Goal: Task Accomplishment & Management: Use online tool/utility

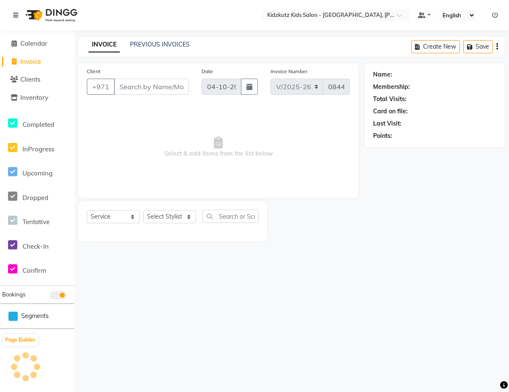
select select "8554"
select select "service"
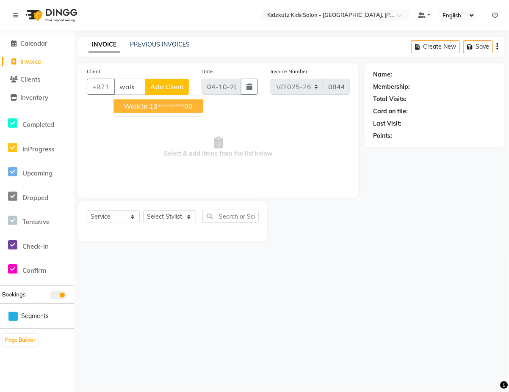
click at [182, 107] on ngb-highlight "13*********00" at bounding box center [171, 106] width 44 height 8
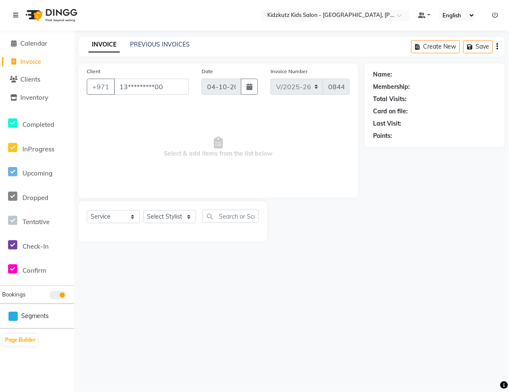
type input "13*********00"
click at [192, 217] on select "Select Stylist Aris Barber6 Chami Mr. Marwan Sales [PERSON_NAME] [PERSON_NAME]" at bounding box center [169, 216] width 53 height 13
select select "84880"
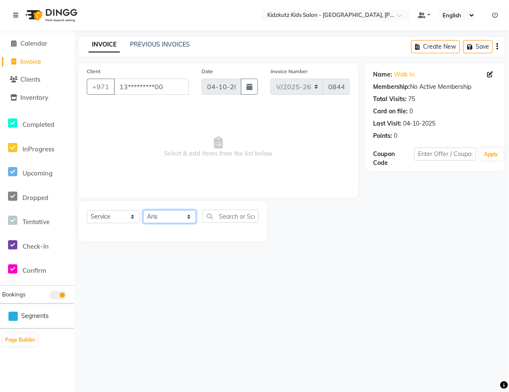
click at [143, 210] on select "Select Stylist Aris Barber6 Chami Mr. Marwan Sales [PERSON_NAME] [PERSON_NAME]" at bounding box center [169, 216] width 53 height 13
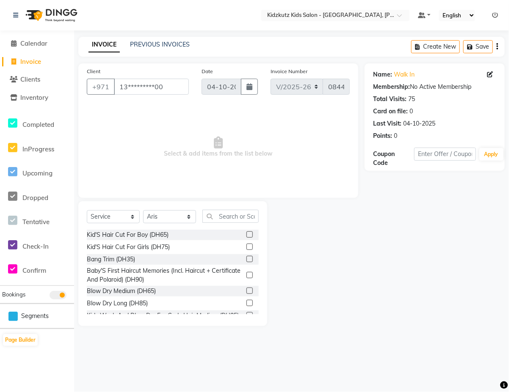
click at [246, 247] on label at bounding box center [249, 247] width 6 height 6
click at [246, 247] on input "checkbox" at bounding box center [249, 248] width 6 height 6
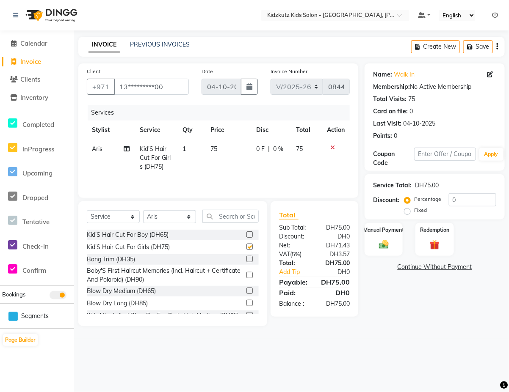
checkbox input "false"
click at [388, 240] on img at bounding box center [384, 244] width 16 height 11
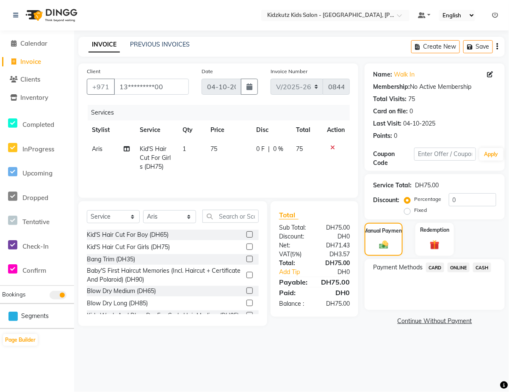
click at [437, 265] on span "CARD" at bounding box center [435, 268] width 18 height 10
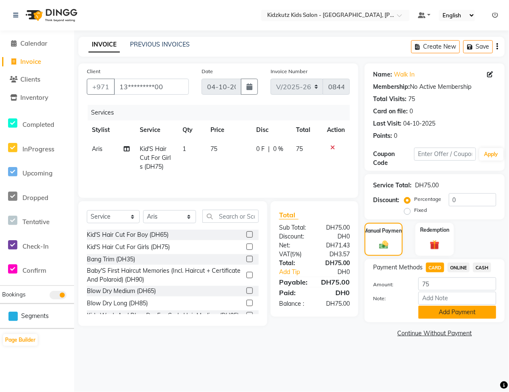
click at [460, 310] on button "Add Payment" at bounding box center [457, 312] width 78 height 13
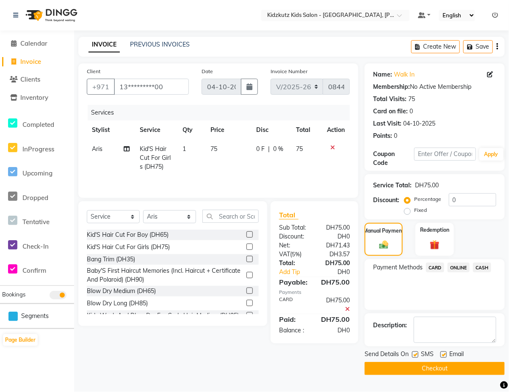
click at [436, 366] on button "Checkout" at bounding box center [434, 368] width 140 height 13
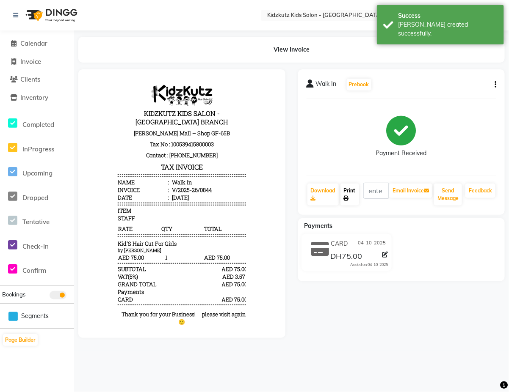
click at [355, 193] on link "Print" at bounding box center [349, 195] width 19 height 22
